Goal: Information Seeking & Learning: Check status

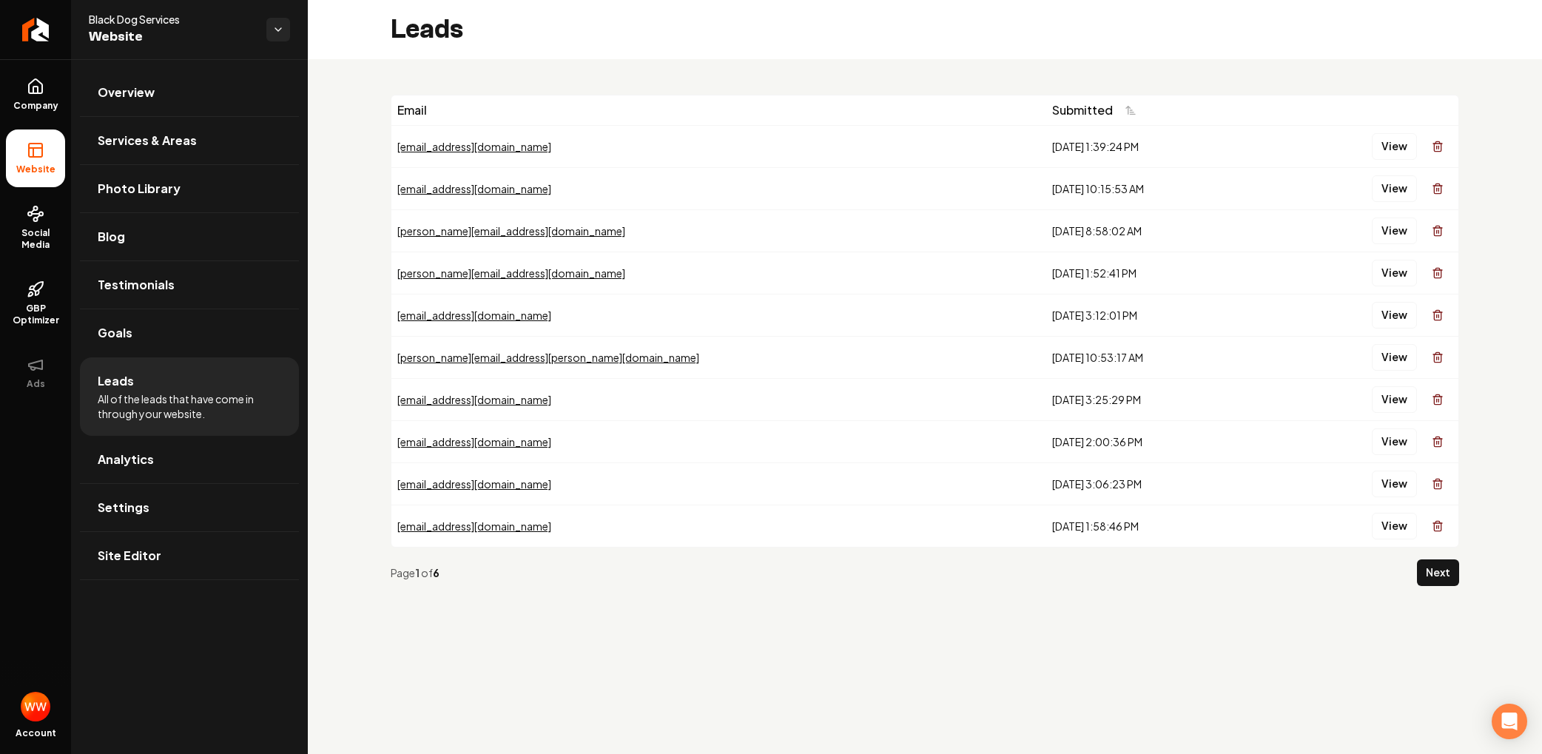
click at [215, 397] on span "All of the leads that have come in through your website." at bounding box center [189, 406] width 183 height 30
click at [124, 379] on span "Leads" at bounding box center [116, 381] width 36 height 18
click at [1391, 141] on button "View" at bounding box center [1393, 146] width 45 height 27
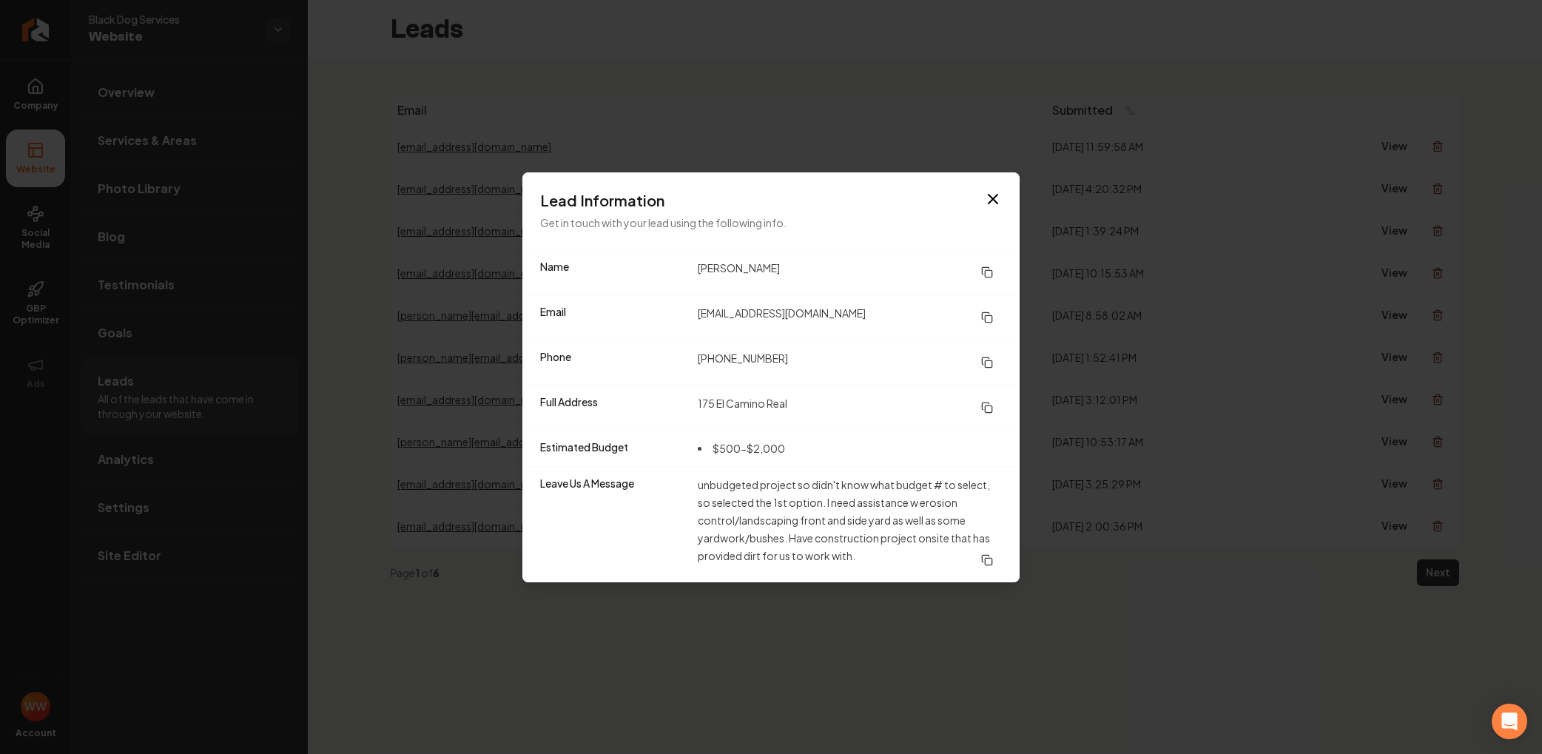
drag, startPoint x: 990, startPoint y: 269, endPoint x: 877, endPoint y: 110, distance: 194.6
click at [990, 268] on icon at bounding box center [987, 272] width 12 height 12
drag, startPoint x: 988, startPoint y: 319, endPoint x: 750, endPoint y: 168, distance: 282.0
click at [988, 319] on icon at bounding box center [987, 317] width 12 height 12
click at [985, 357] on icon at bounding box center [987, 363] width 12 height 12
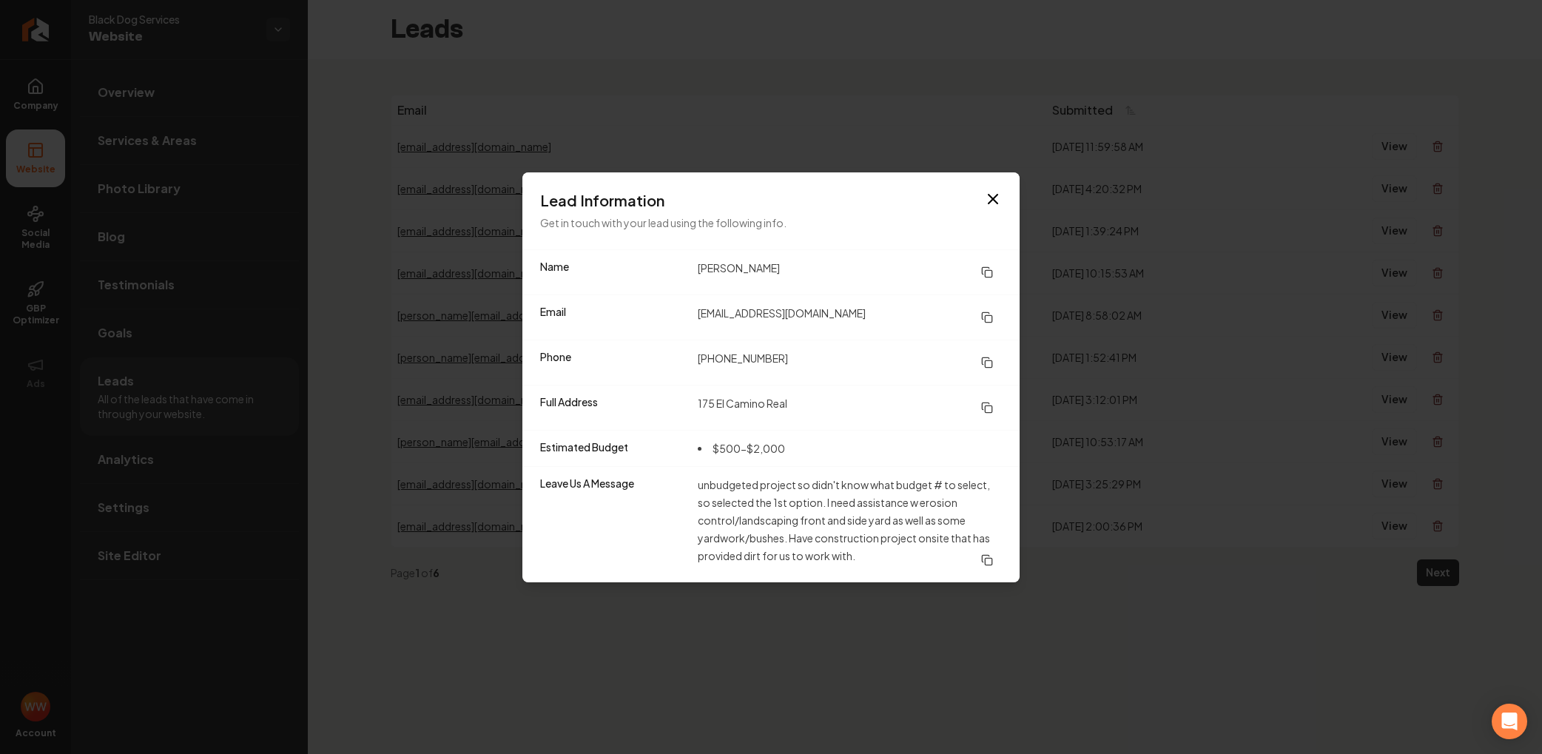
click at [991, 402] on icon at bounding box center [987, 408] width 12 height 12
